Goal: Check status: Check status

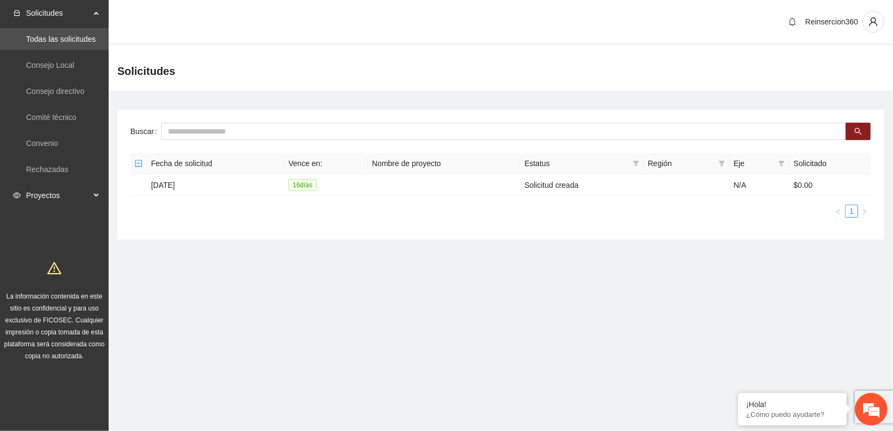
click at [96, 193] on div "Proyectos" at bounding box center [54, 196] width 109 height 22
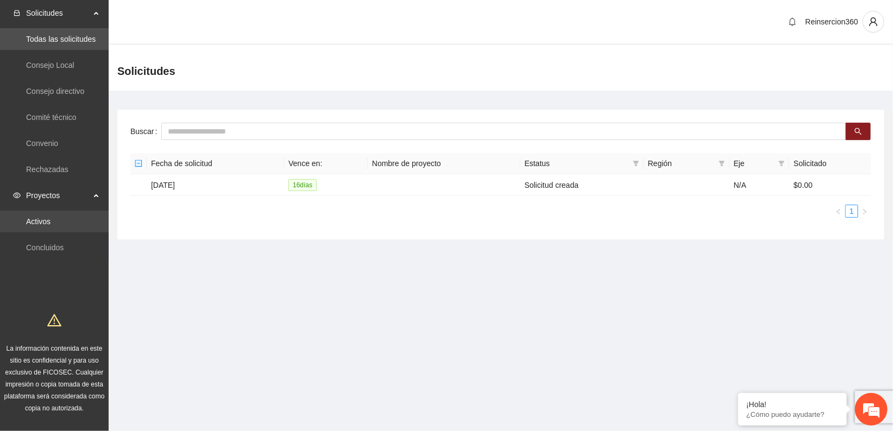
click at [46, 222] on link "Activos" at bounding box center [38, 221] width 24 height 9
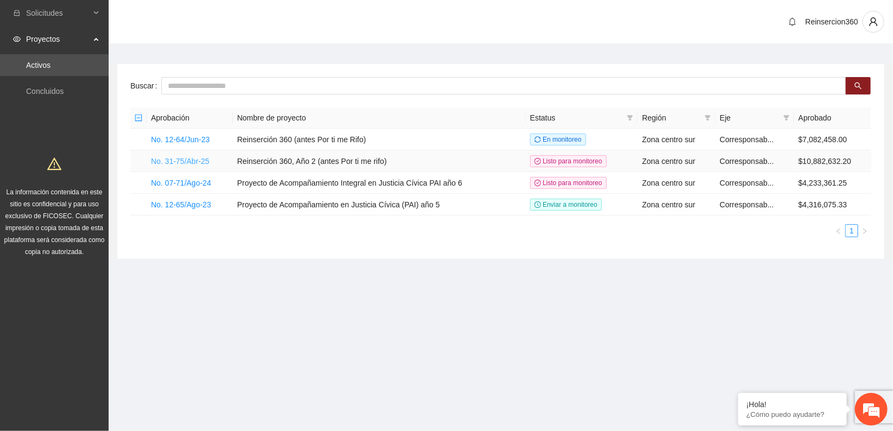
click at [197, 162] on link "No. 31-75/Abr-25" at bounding box center [180, 161] width 58 height 9
